Goal: Entertainment & Leisure: Consume media (video, audio)

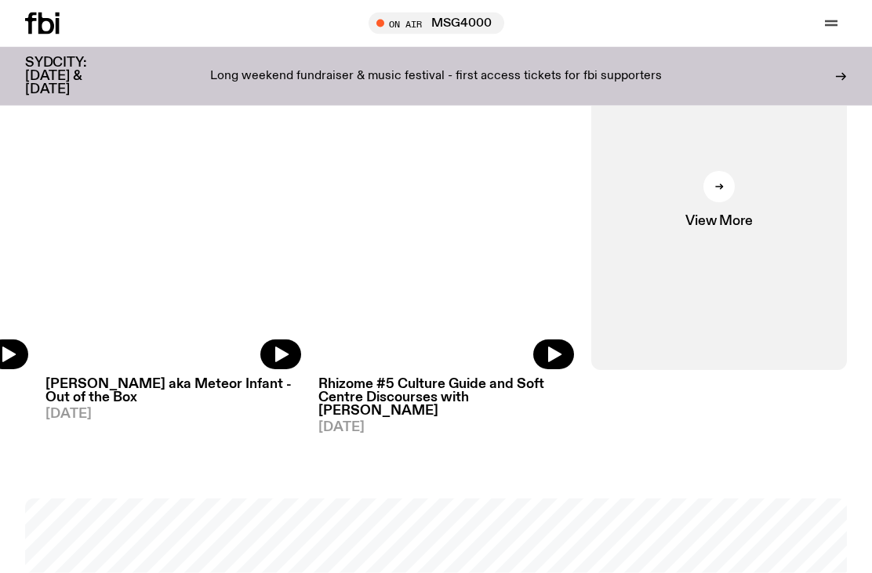
scroll to position [676, 0]
click at [728, 187] on div at bounding box center [718, 186] width 31 height 31
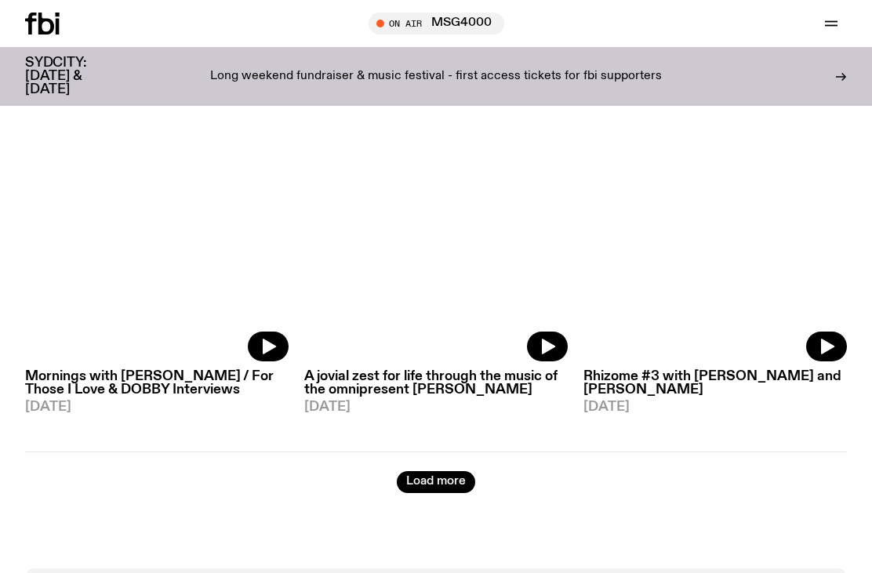
scroll to position [3358, 0]
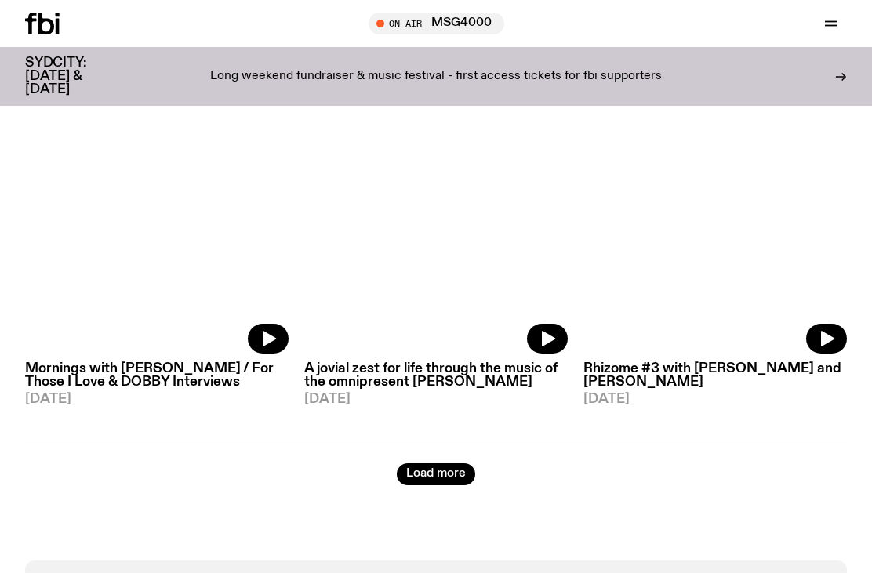
click at [431, 463] on button "Load more" at bounding box center [436, 474] width 78 height 22
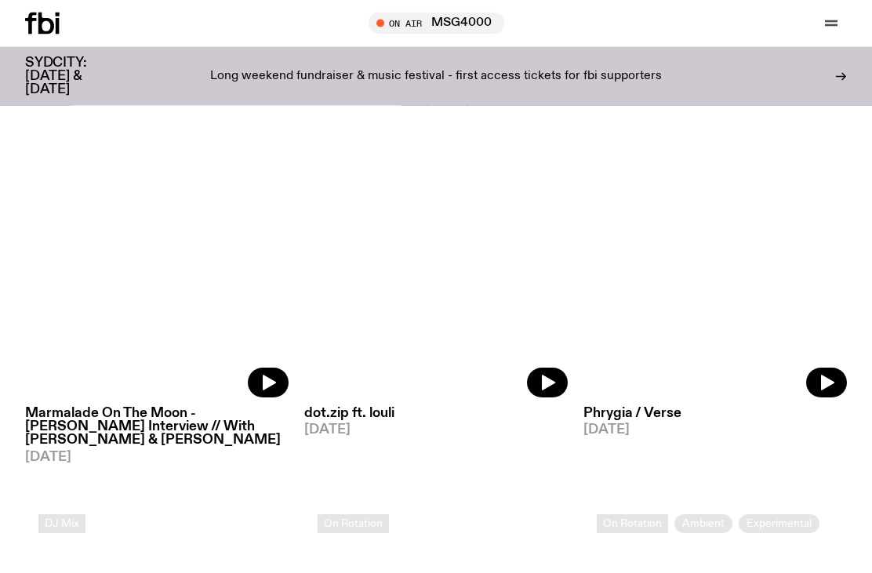
scroll to position [4648, 0]
click at [67, 406] on h3 "Marmalade On The Moon - [PERSON_NAME] Interview // With [PERSON_NAME] & [PERSON…" at bounding box center [156, 426] width 263 height 40
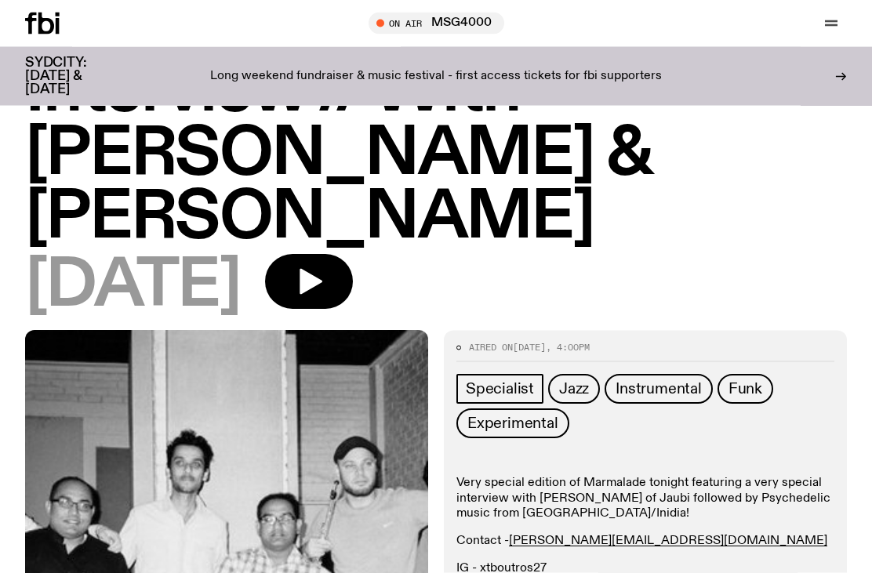
scroll to position [205, 0]
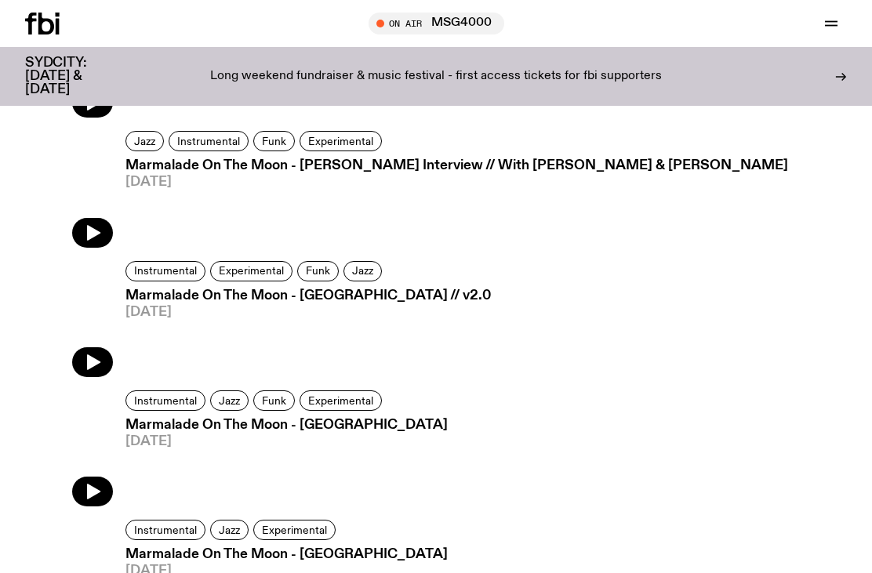
scroll to position [867, 0]
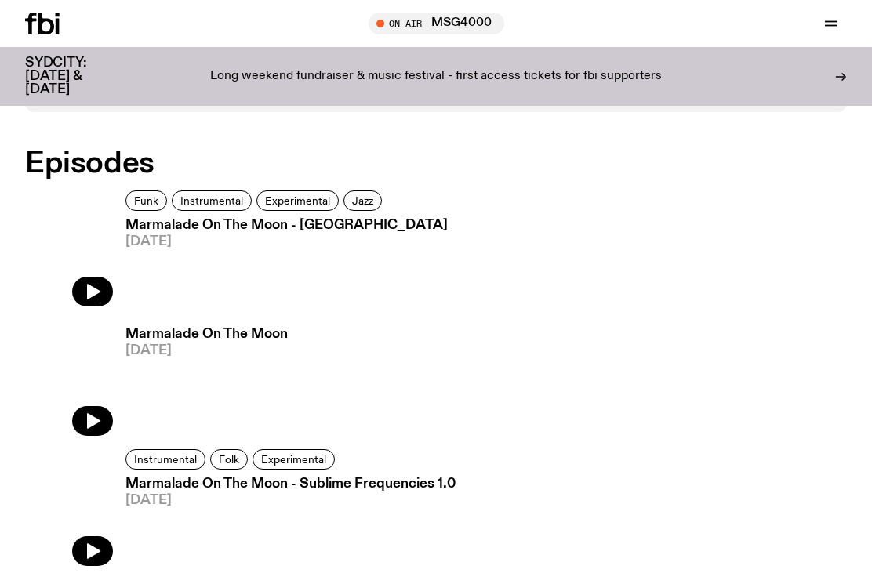
click at [87, 282] on icon "button" at bounding box center [92, 291] width 19 height 19
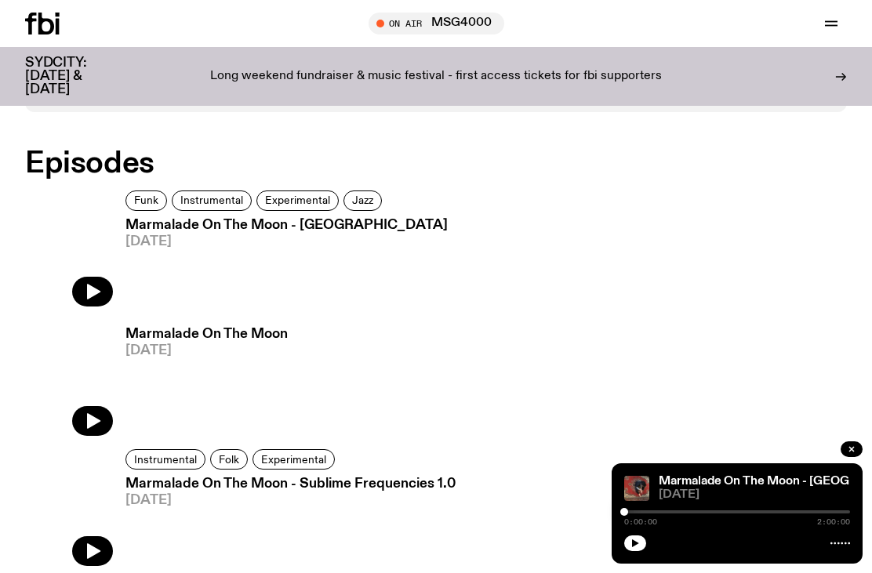
click at [642, 551] on button "button" at bounding box center [635, 544] width 22 height 16
